Goal: Communication & Community: Ask a question

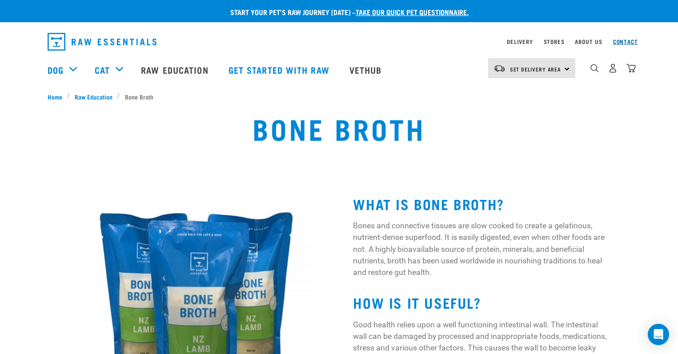
click at [624, 42] on link "Contact" at bounding box center [625, 41] width 25 height 3
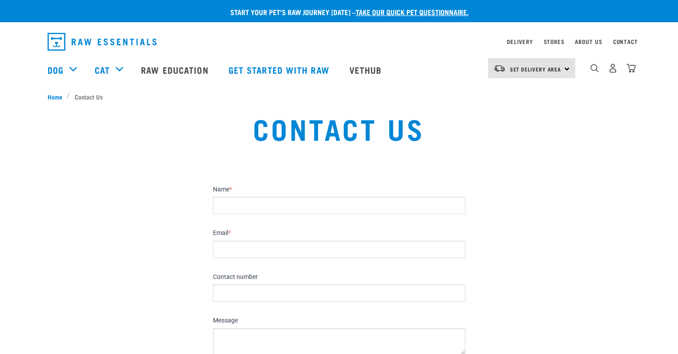
click at [247, 214] on input "Name *" at bounding box center [339, 205] width 253 height 17
drag, startPoint x: 252, startPoint y: 207, endPoint x: 261, endPoint y: 215, distance: 12.0
click at [252, 207] on input "Name *" at bounding box center [339, 205] width 253 height 17
type input "Anya Donnelly"
type input "anya@seasonz.co.nz"
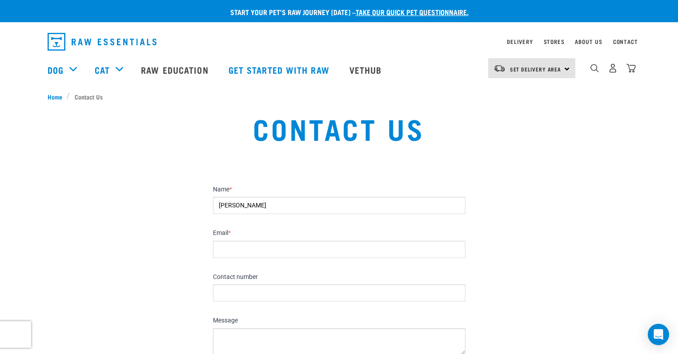
type input "0210359244"
drag, startPoint x: 233, startPoint y: 249, endPoint x: 417, endPoint y: 269, distance: 185.5
click at [439, 268] on div "Name * Anya Donnelly Email * anya@seasonz.co.nz Contact number 0210359244 Messa…" at bounding box center [339, 272] width 253 height 185
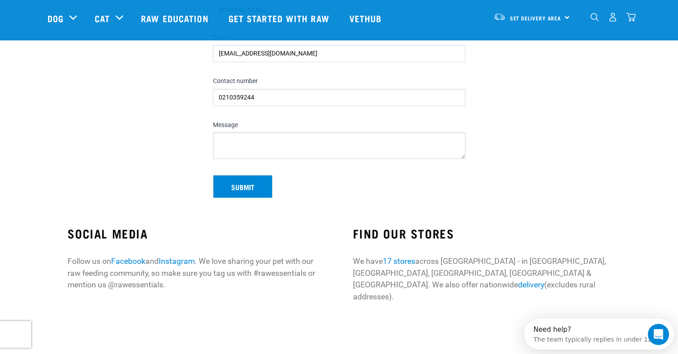
scroll to position [133, 0]
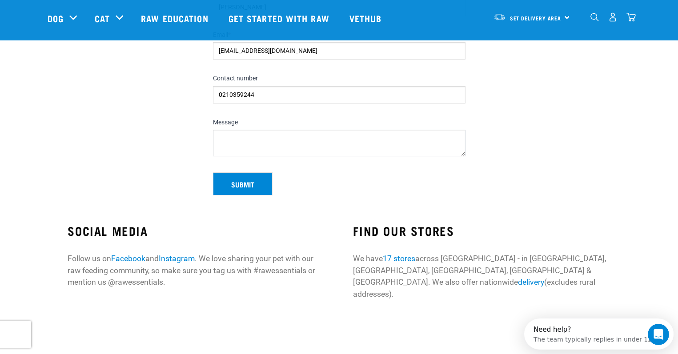
type input "anyadonnelly27@gmail.com"
click at [257, 147] on textarea "Message" at bounding box center [339, 143] width 253 height 27
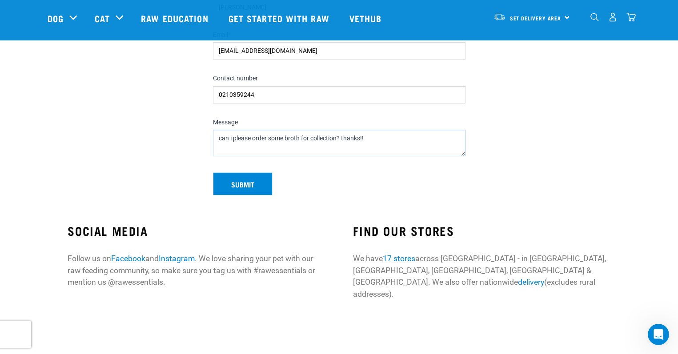
type textarea "can i please order some broth for collection? thanks!!"
click at [233, 187] on button "Submit" at bounding box center [243, 183] width 60 height 23
